Goal: Task Accomplishment & Management: Use online tool/utility

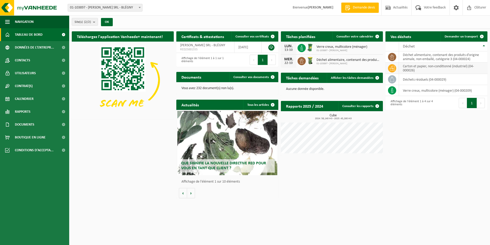
click at [421, 68] on td "carton et papier, non-conditionné (industriel) (04-000026)" at bounding box center [443, 68] width 88 height 11
click at [472, 36] on span "Demander un transport" at bounding box center [461, 36] width 33 height 3
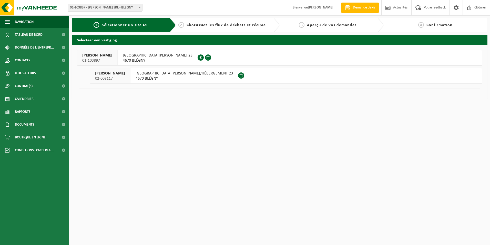
click at [126, 59] on div "RUE LAMBERT MARLET 23 4670 BLÉGNY 0835.629.858" at bounding box center [158, 57] width 80 height 15
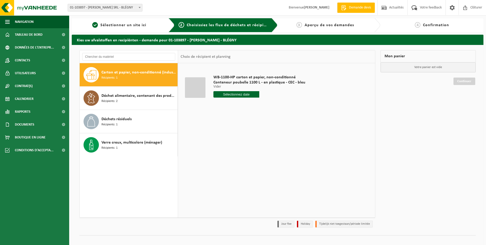
click at [133, 72] on span "Carton et papier, non-conditionné (industriel)" at bounding box center [139, 72] width 75 height 6
click at [243, 94] on input "text" at bounding box center [237, 94] width 46 height 6
click at [218, 140] on div "29 30 1 2 3 4 5 6 7 8 9 10 11 12 13 14 15 16 17 18 19 20 21 22 23 24 25 26 27 2…" at bounding box center [245, 139] width 63 height 41
click at [217, 147] on div "20" at bounding box center [218, 148] width 9 height 8
type input "à partir de 2025-10-20"
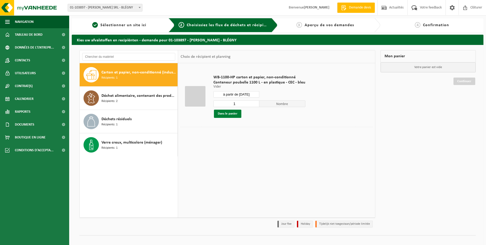
click at [235, 112] on button "Dans le panier" at bounding box center [227, 113] width 27 height 8
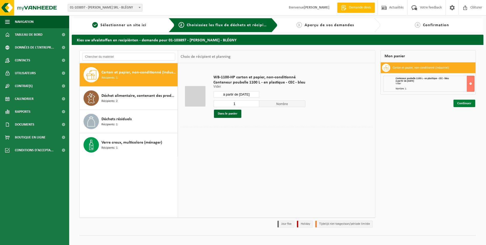
click at [460, 104] on link "Continuer" at bounding box center [465, 102] width 22 height 7
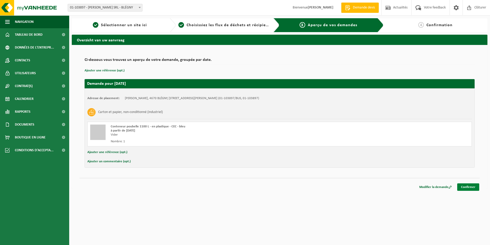
click at [466, 186] on link "Confirmer" at bounding box center [468, 186] width 22 height 7
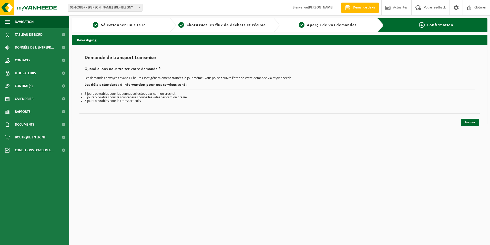
click at [468, 116] on div "Fermer" at bounding box center [279, 115] width 400 height 5
click at [472, 120] on link "Fermer" at bounding box center [470, 121] width 18 height 7
